Goal: Task Accomplishment & Management: Manage account settings

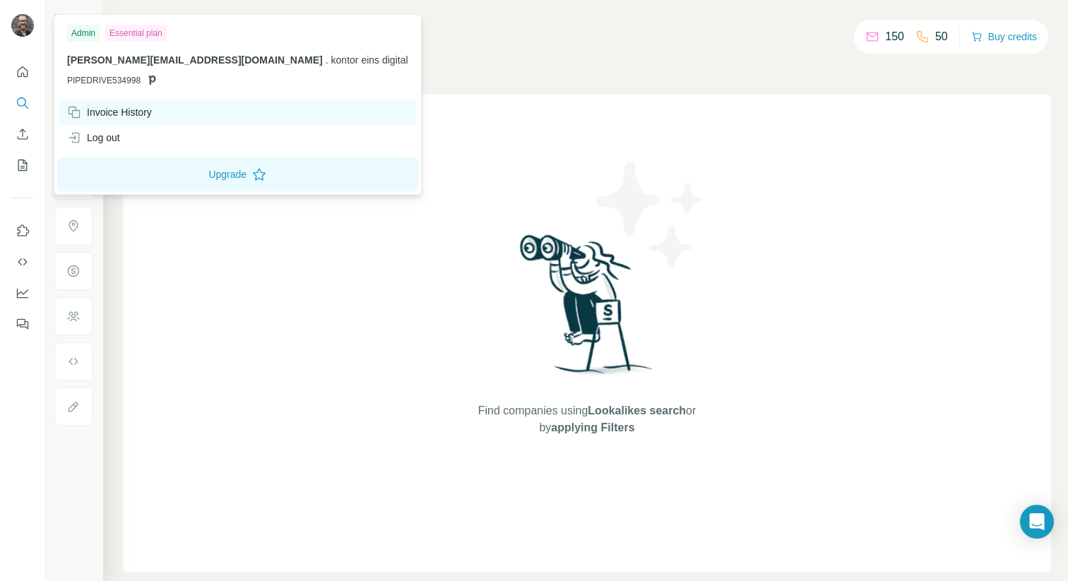
click at [100, 118] on div "Invoice History" at bounding box center [109, 112] width 85 height 14
click at [150, 120] on div "Invoice History" at bounding box center [238, 112] width 358 height 25
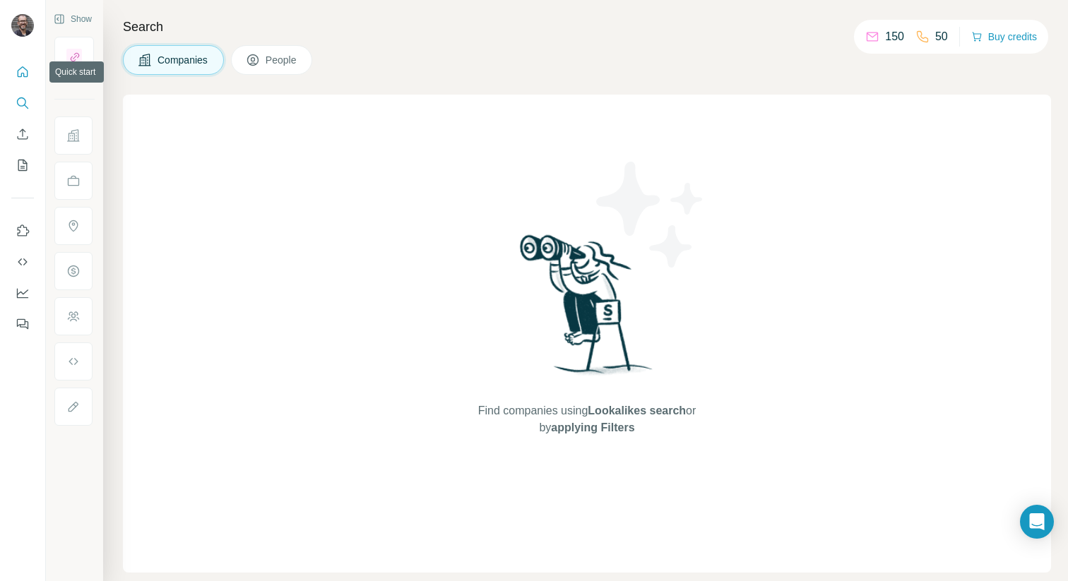
click at [24, 67] on icon "Quick start" at bounding box center [23, 72] width 14 height 14
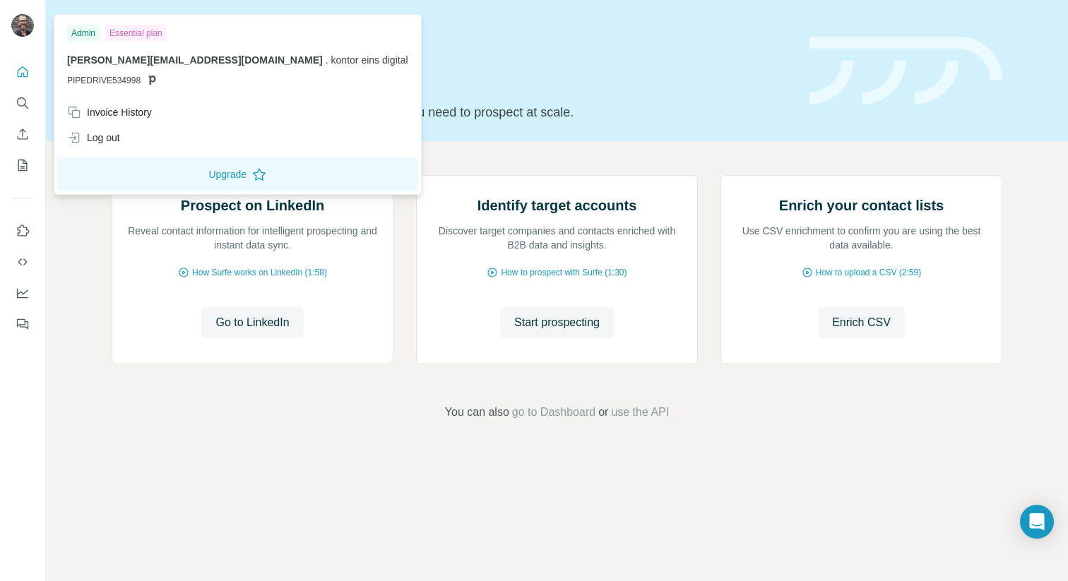
click at [146, 32] on div "Essential plan" at bounding box center [135, 33] width 61 height 17
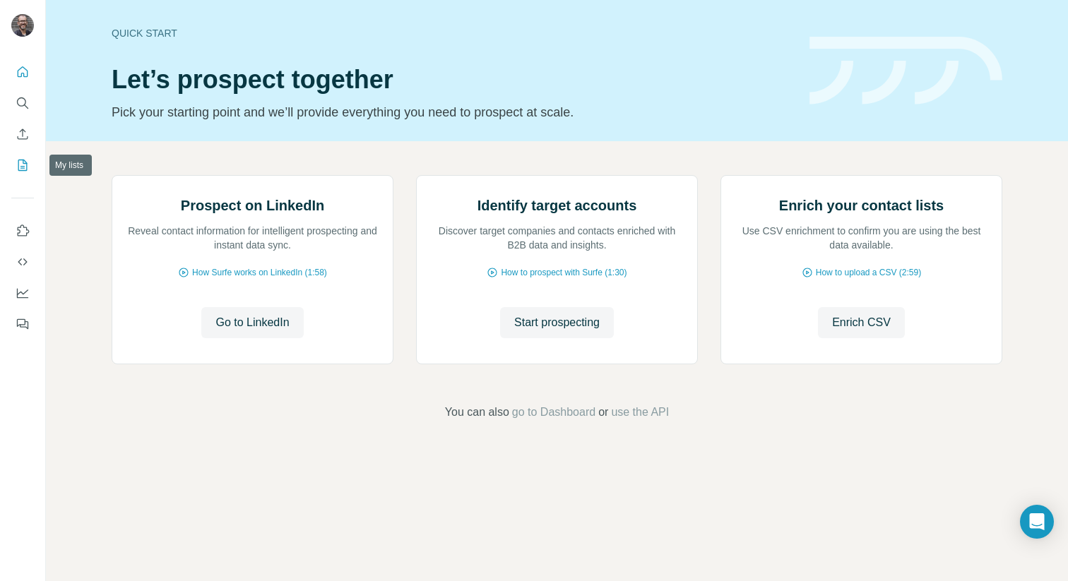
click at [22, 167] on icon "My lists" at bounding box center [23, 165] width 14 height 14
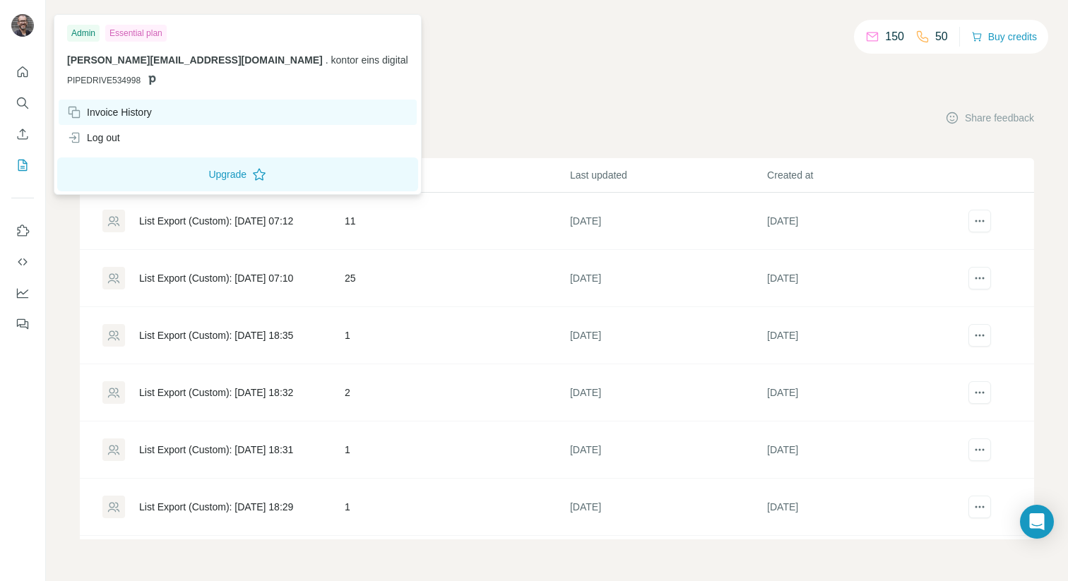
click at [103, 114] on div "Invoice History" at bounding box center [109, 112] width 85 height 14
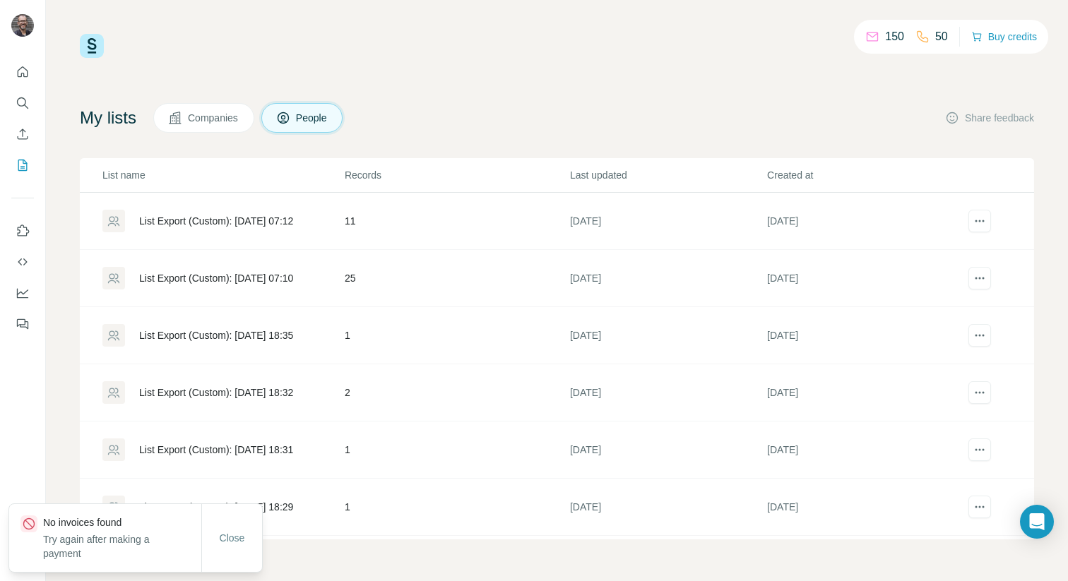
click at [136, 547] on p "Try again after making a payment" at bounding box center [122, 546] width 158 height 28
click at [242, 542] on span "Close" at bounding box center [232, 538] width 25 height 14
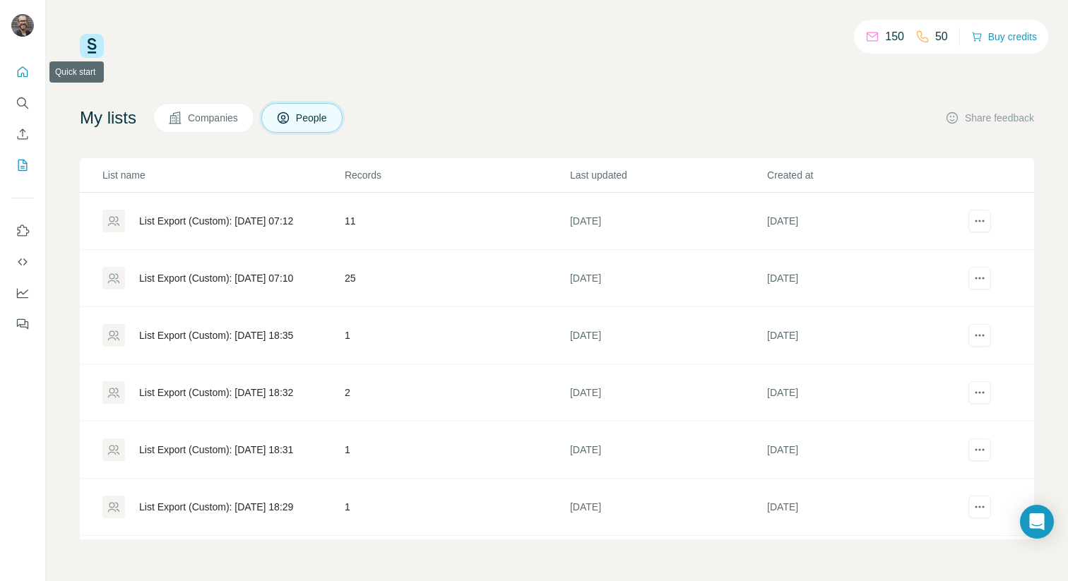
click at [26, 74] on icon "Quick start" at bounding box center [23, 72] width 14 height 14
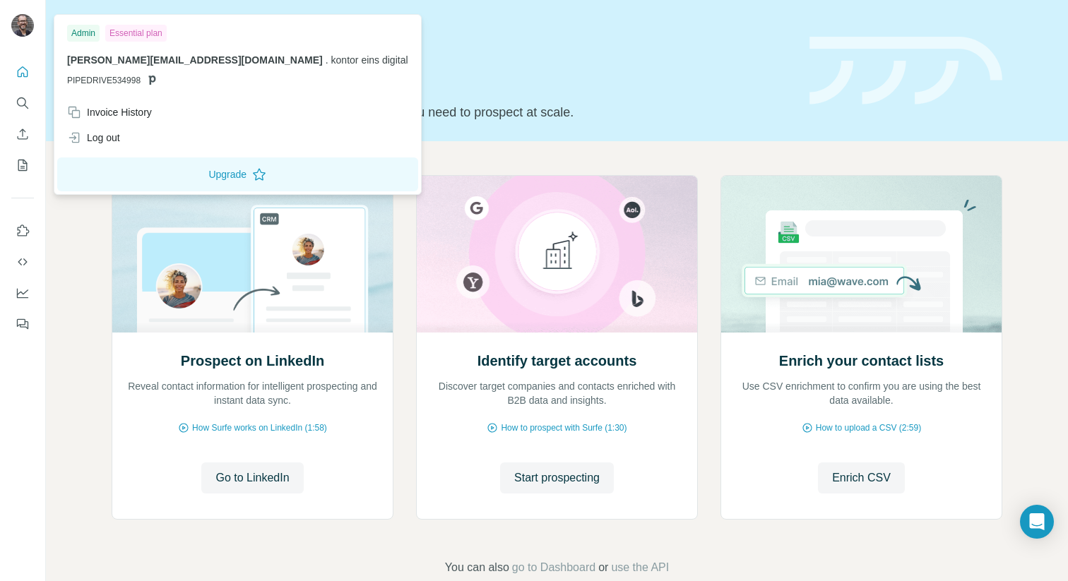
click at [85, 34] on div "Admin" at bounding box center [83, 33] width 32 height 17
click at [87, 66] on p "carsten@kontoreins.com . kontor eins digital" at bounding box center [237, 60] width 341 height 14
click at [162, 177] on button "Upgrade" at bounding box center [237, 174] width 361 height 34
